Goal: Task Accomplishment & Management: Manage account settings

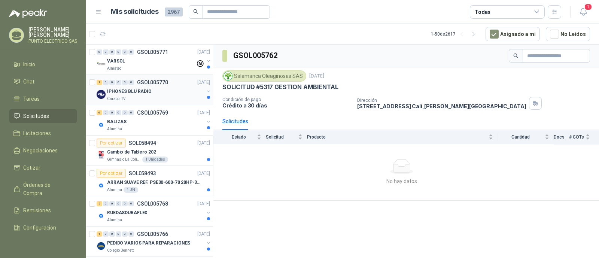
click at [128, 96] on div "Caracol TV" at bounding box center [155, 99] width 97 height 6
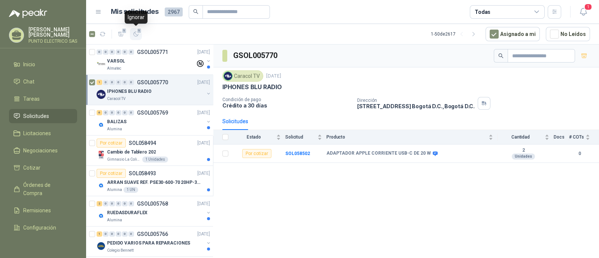
click at [138, 34] on icon "button" at bounding box center [136, 34] width 6 height 6
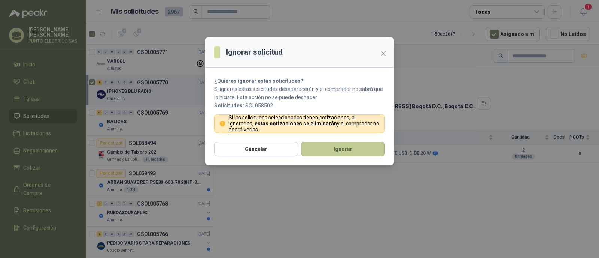
click at [354, 152] on button "Ignorar" at bounding box center [343, 149] width 84 height 14
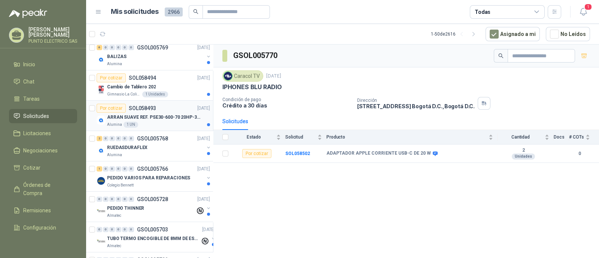
scroll to position [46, 0]
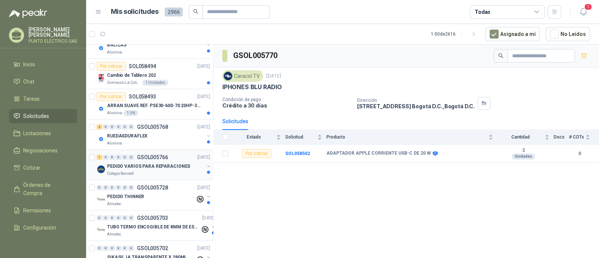
click at [164, 164] on p "PEDIDO VARIOS PARA REPARACIONES" at bounding box center [148, 166] width 83 height 7
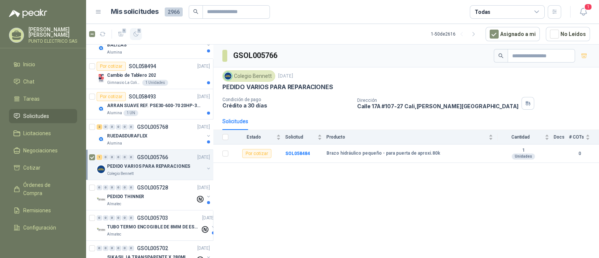
click at [137, 35] on icon "button" at bounding box center [136, 34] width 4 height 4
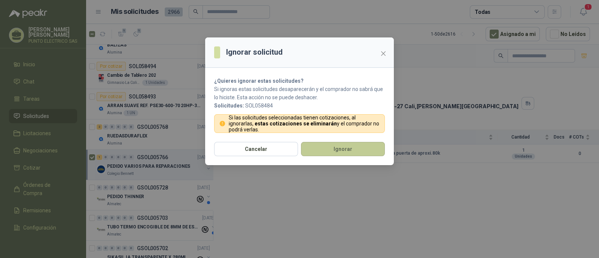
click at [359, 150] on button "Ignorar" at bounding box center [343, 149] width 84 height 14
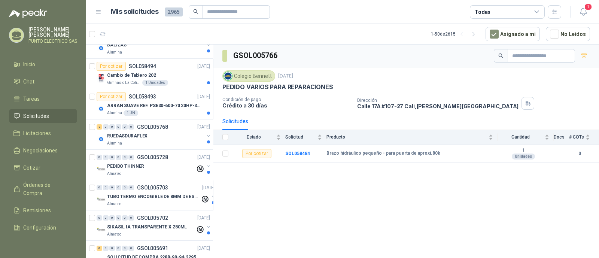
click at [153, 132] on div "RUEDASDURAFLEX" at bounding box center [155, 135] width 97 height 9
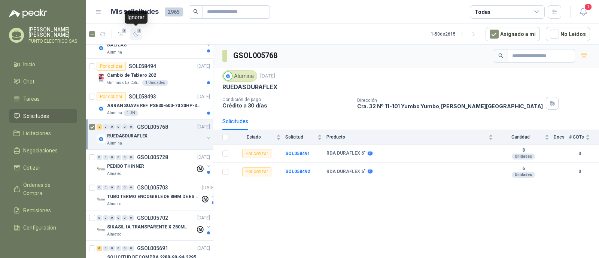
click at [136, 36] on icon "button" at bounding box center [136, 34] width 4 height 4
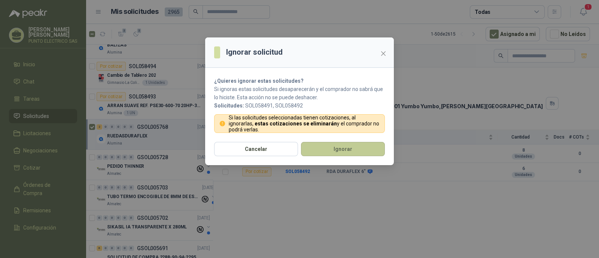
click at [339, 150] on button "Ignorar" at bounding box center [343, 149] width 84 height 14
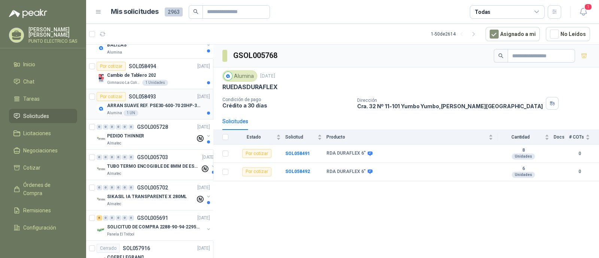
click at [163, 106] on p "ARRAN SUAVE REF. PSE30-600-70 20HP-30A" at bounding box center [153, 105] width 93 height 7
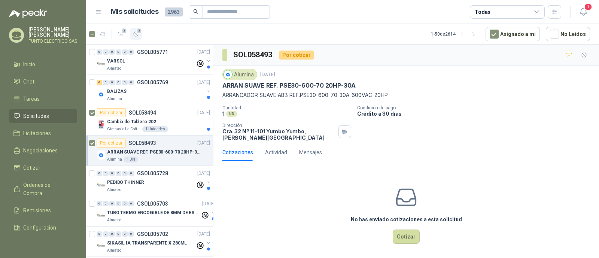
click at [138, 31] on span "2" at bounding box center [139, 31] width 5 height 6
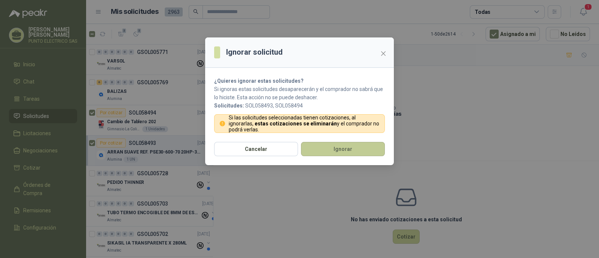
click at [342, 145] on button "Ignorar" at bounding box center [343, 149] width 84 height 14
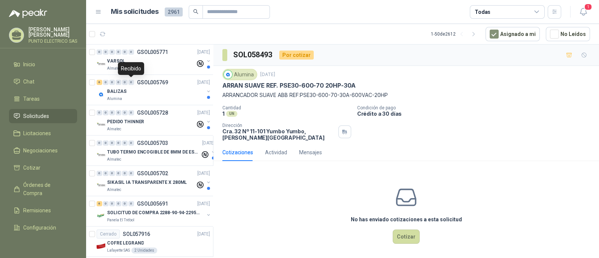
click at [130, 85] on div "0" at bounding box center [131, 82] width 6 height 5
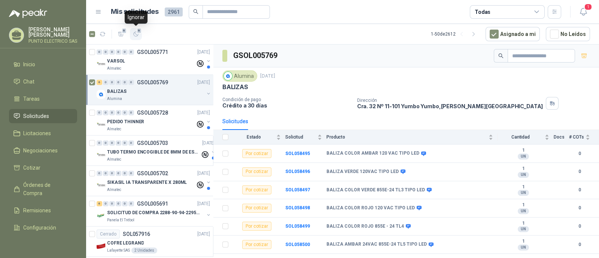
click at [138, 33] on span "6" at bounding box center [139, 31] width 5 height 6
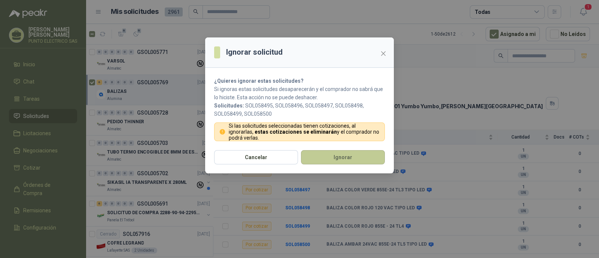
click at [343, 155] on button "Ignorar" at bounding box center [343, 157] width 84 height 14
